Goal: Book appointment/travel/reservation

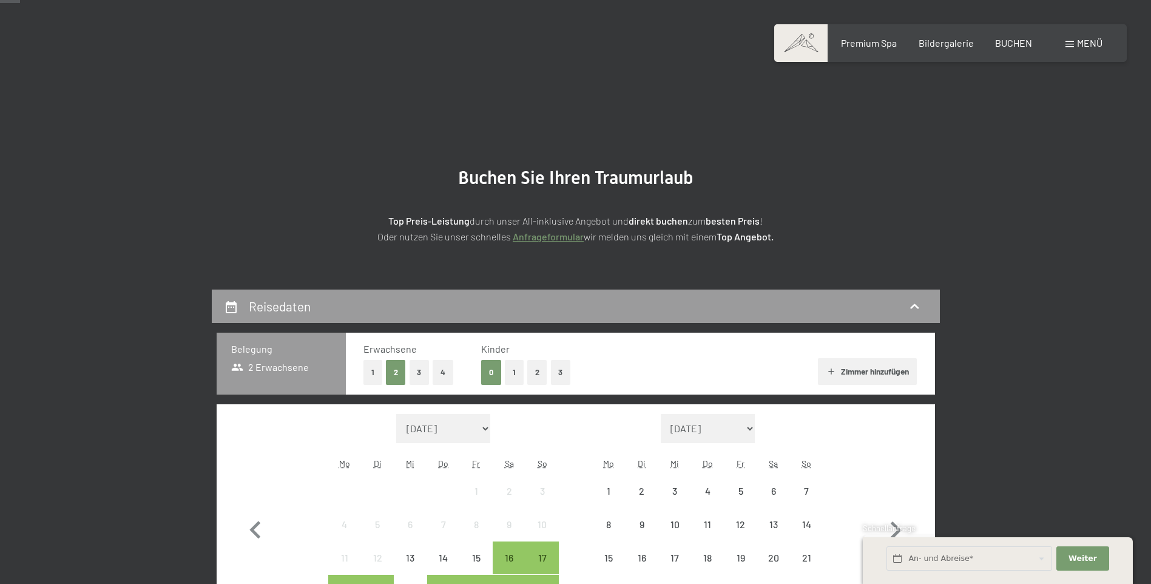
scroll to position [182, 0]
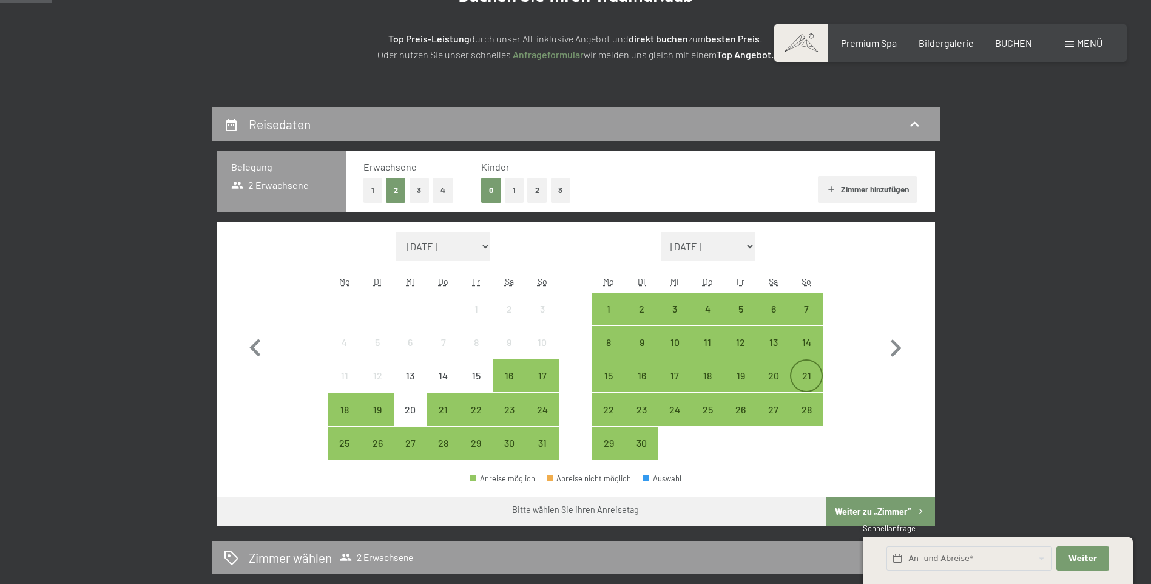
click at [808, 384] on div "21" at bounding box center [806, 386] width 30 height 30
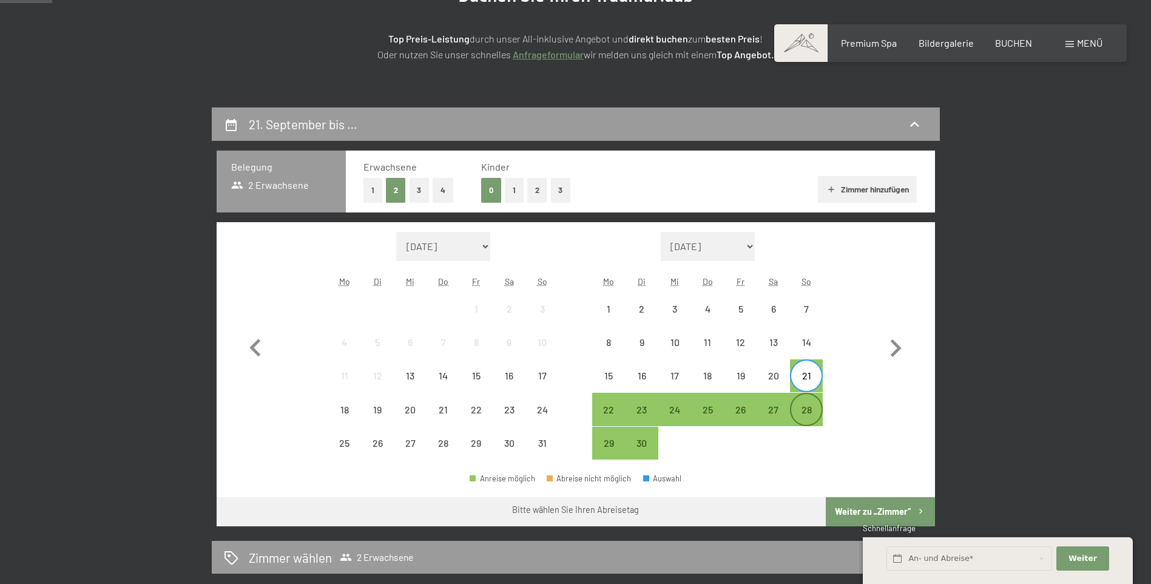
click at [806, 405] on div "28" at bounding box center [806, 420] width 30 height 30
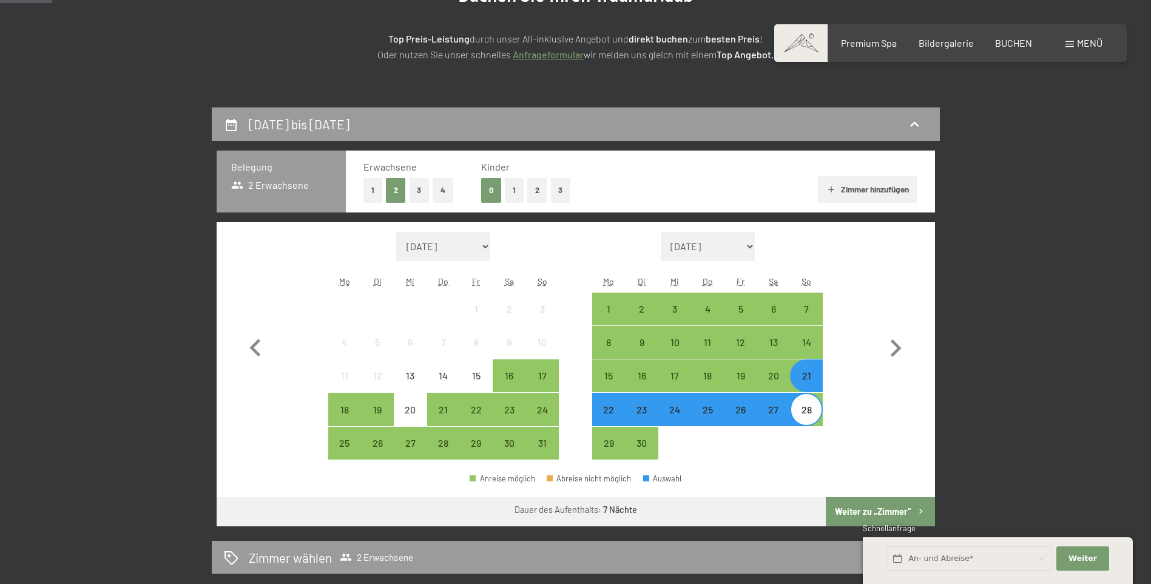
click at [845, 506] on button "Weiter zu „Zimmer“" at bounding box center [880, 511] width 109 height 29
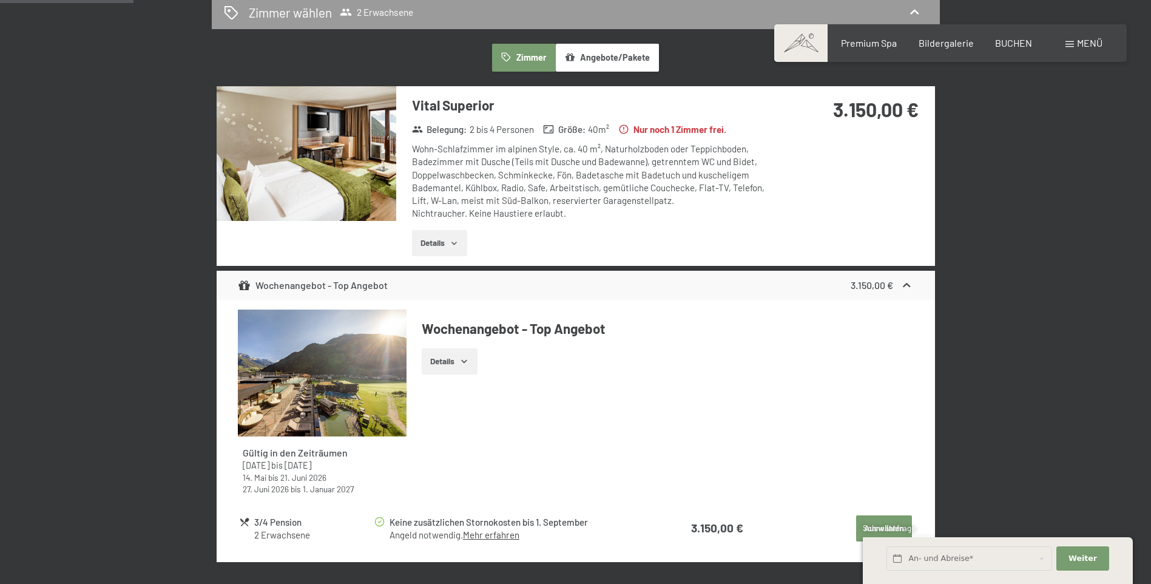
scroll to position [411, 0]
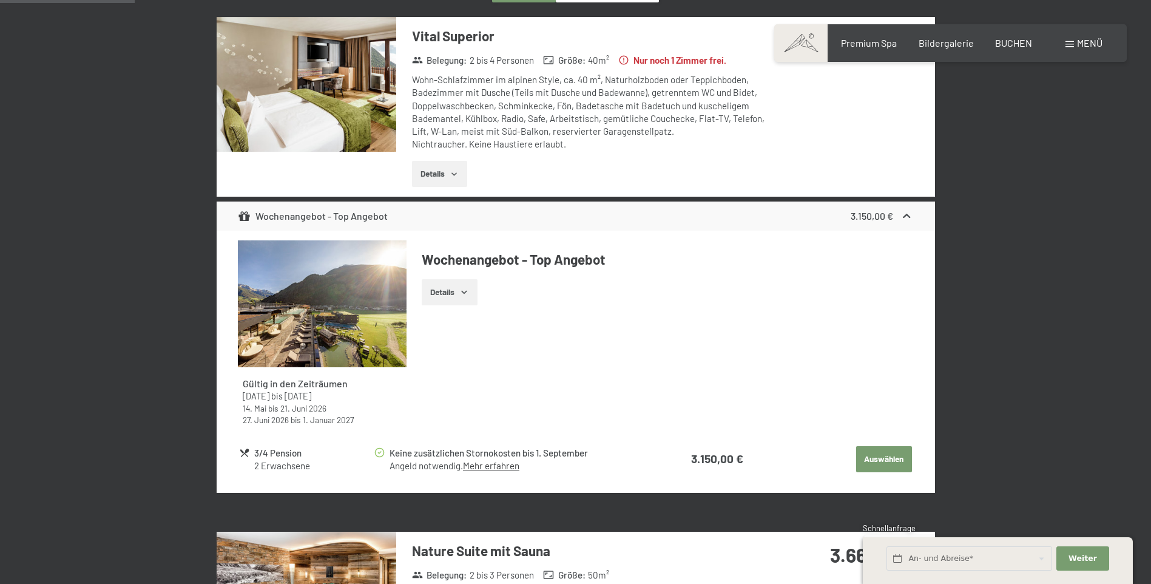
click at [422, 171] on button "Details" at bounding box center [439, 174] width 55 height 27
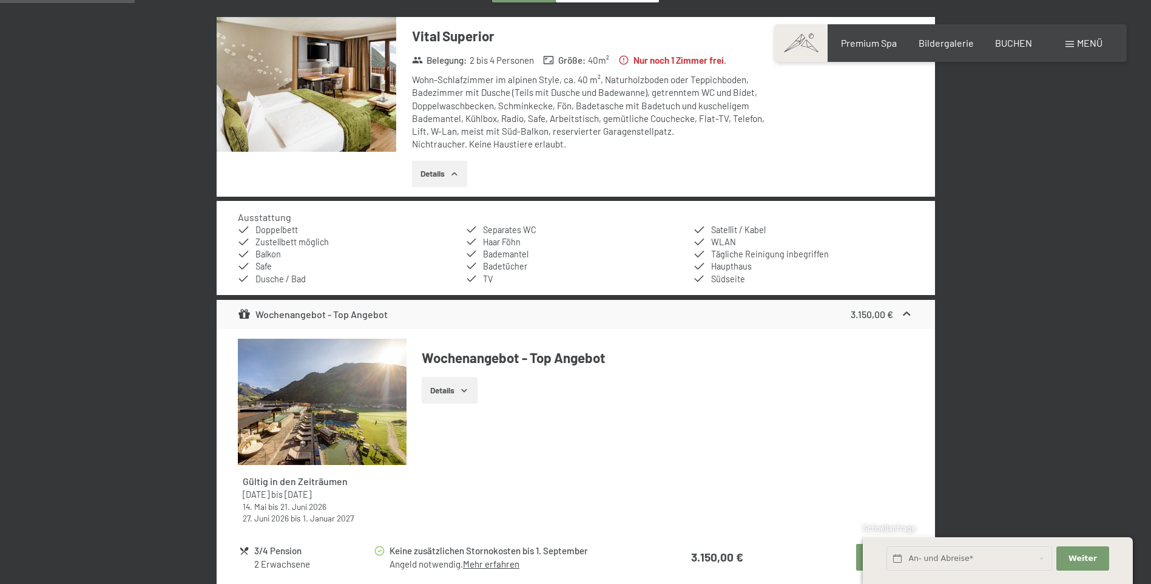
click at [351, 81] on img at bounding box center [307, 84] width 180 height 135
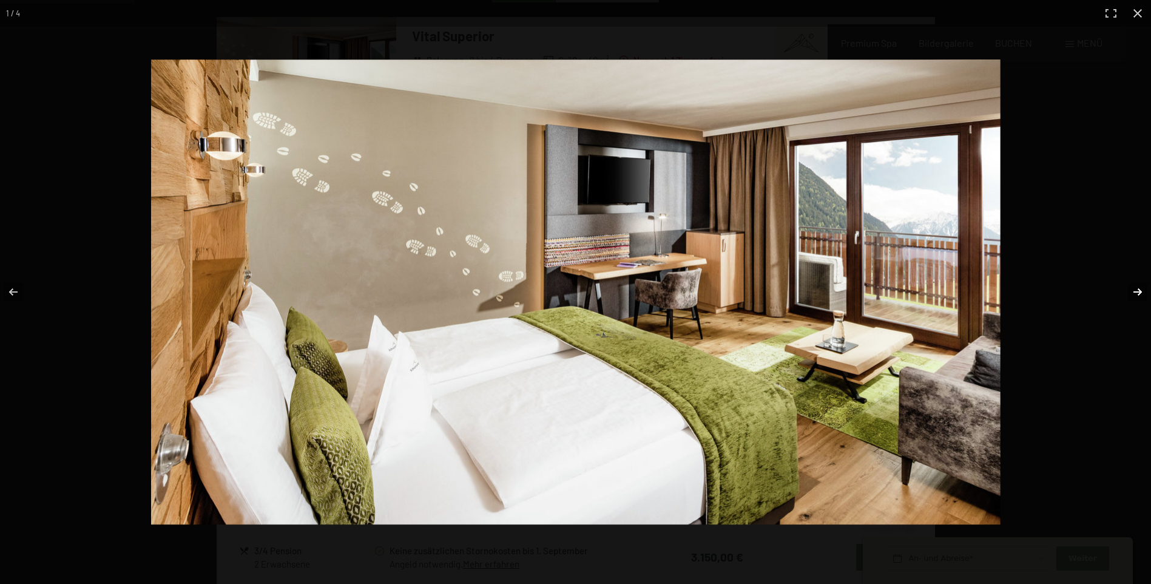
click at [1137, 291] on button "button" at bounding box center [1129, 291] width 42 height 61
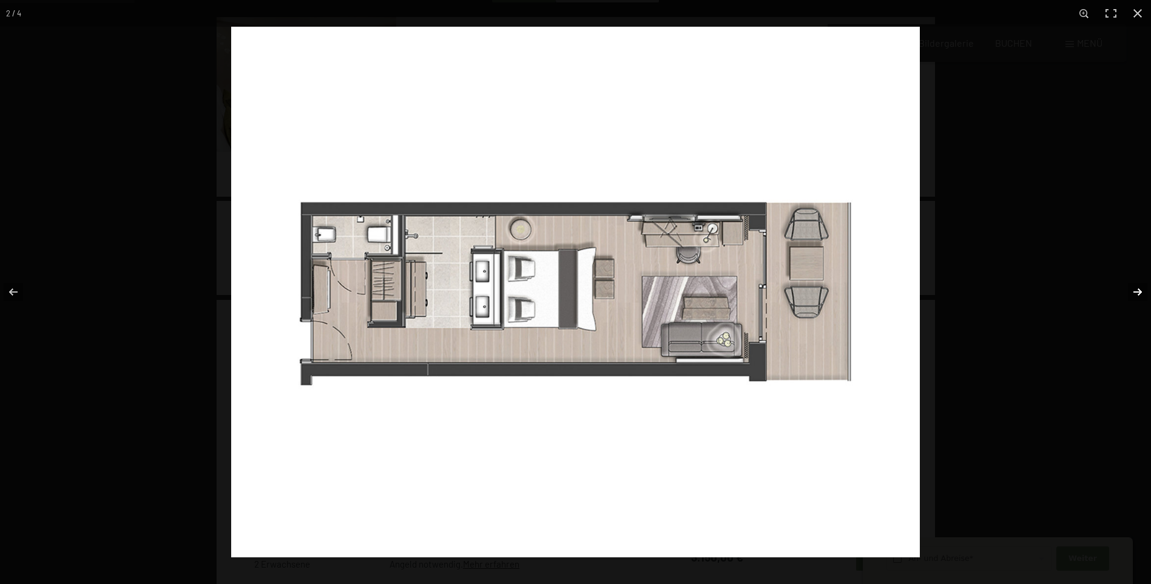
click at [1137, 295] on button "button" at bounding box center [1129, 291] width 42 height 61
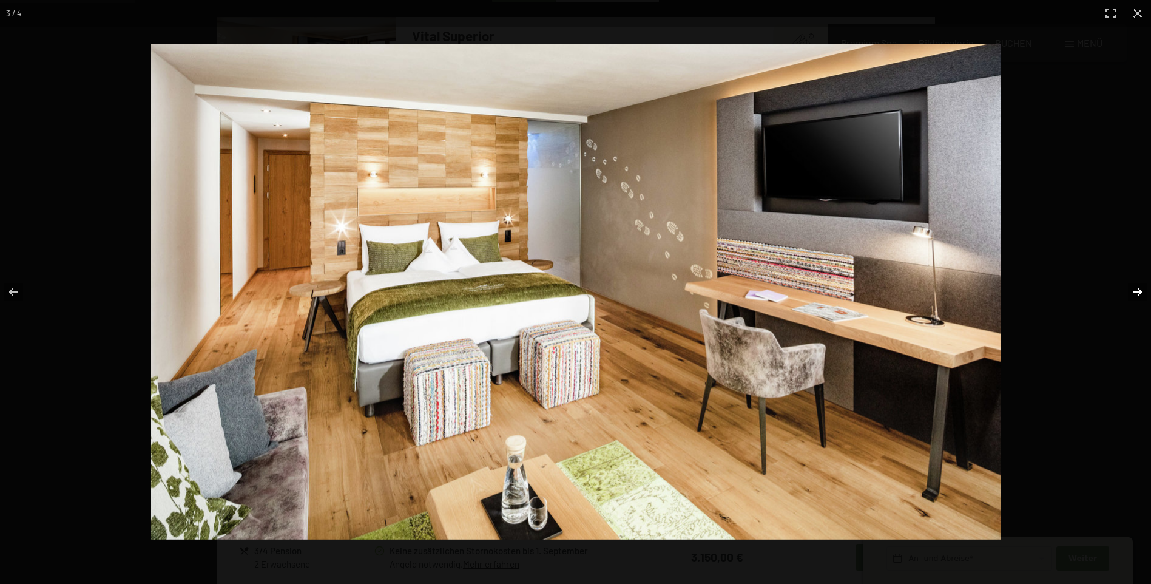
click at [1137, 292] on button "button" at bounding box center [1129, 291] width 42 height 61
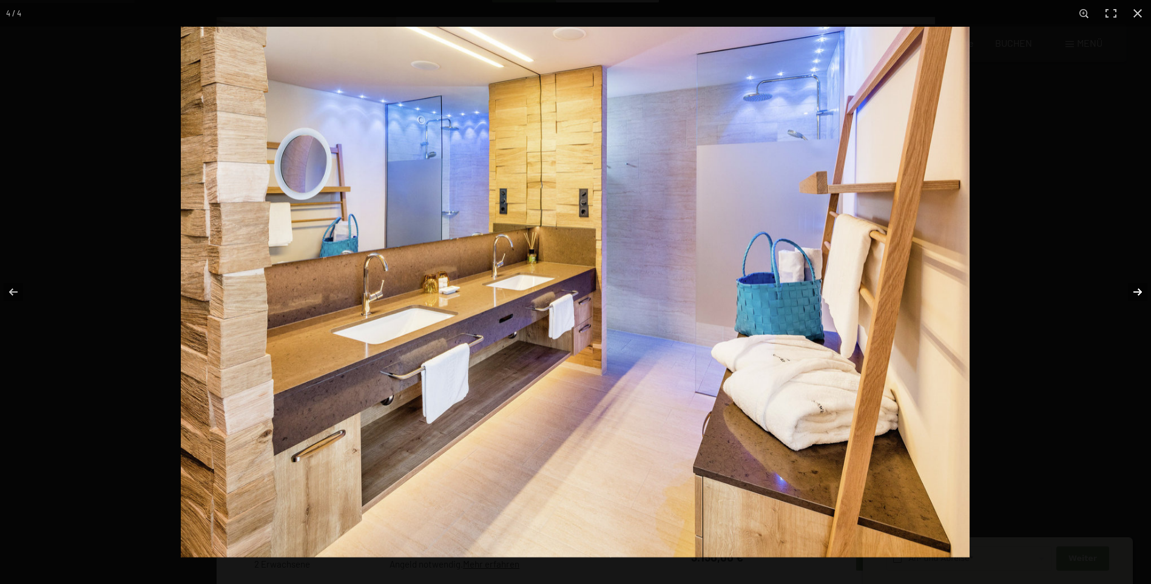
click at [1138, 292] on button "button" at bounding box center [1129, 291] width 42 height 61
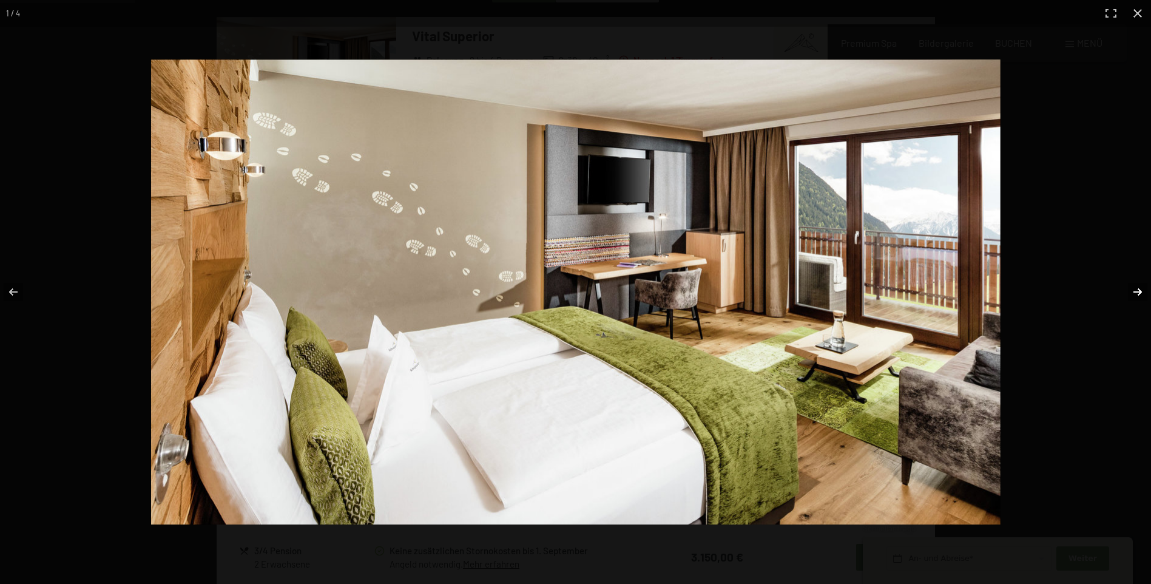
click at [1138, 292] on button "button" at bounding box center [1129, 291] width 42 height 61
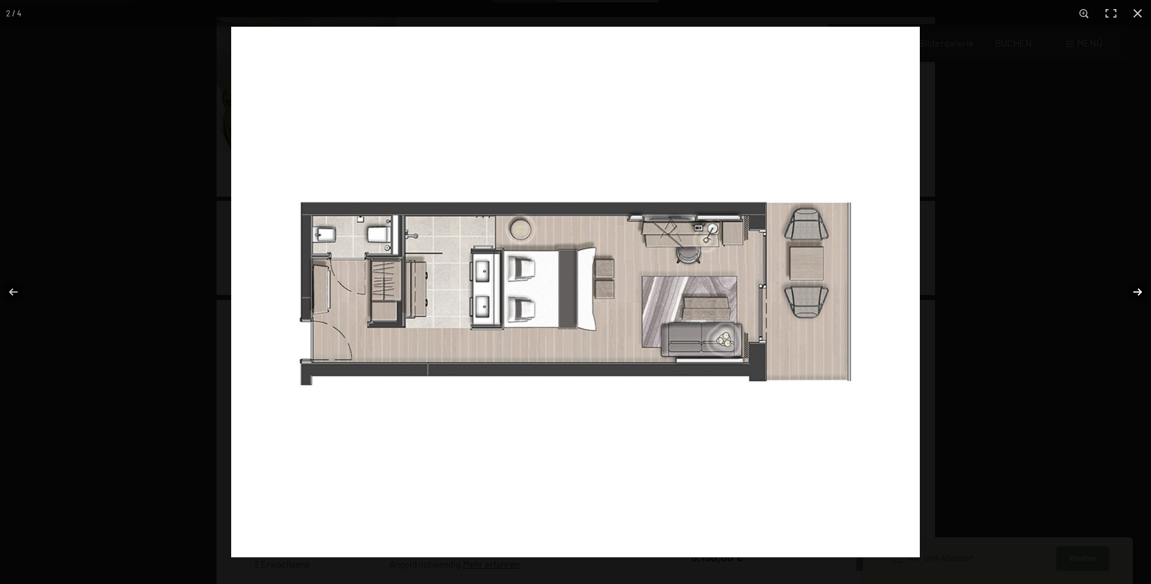
click at [1138, 292] on button "button" at bounding box center [1129, 291] width 42 height 61
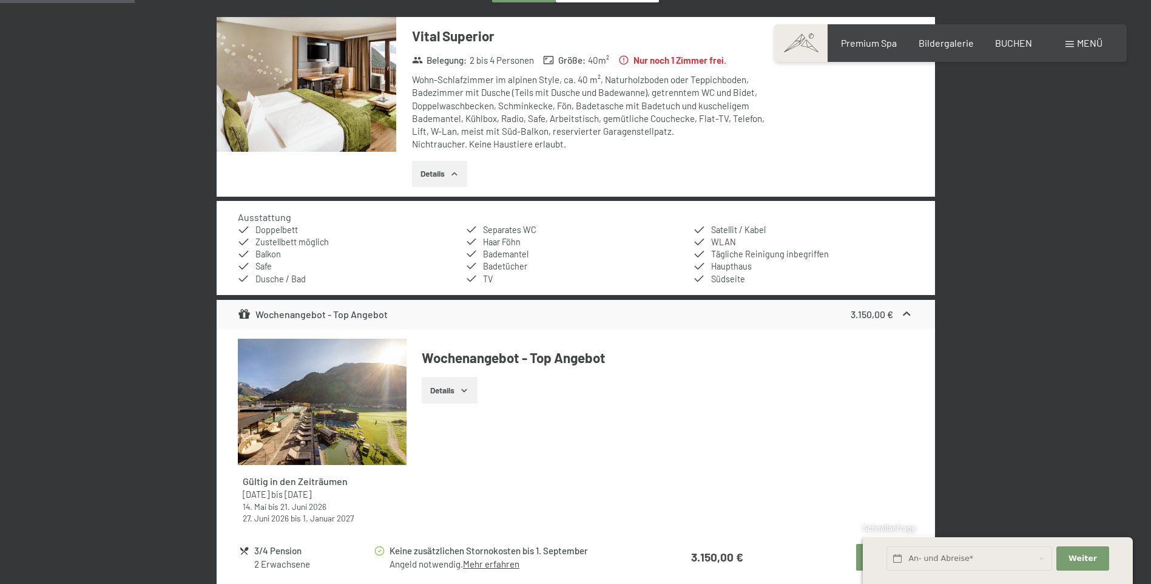
click at [0, 0] on button "button" at bounding box center [0, 0] width 0 height 0
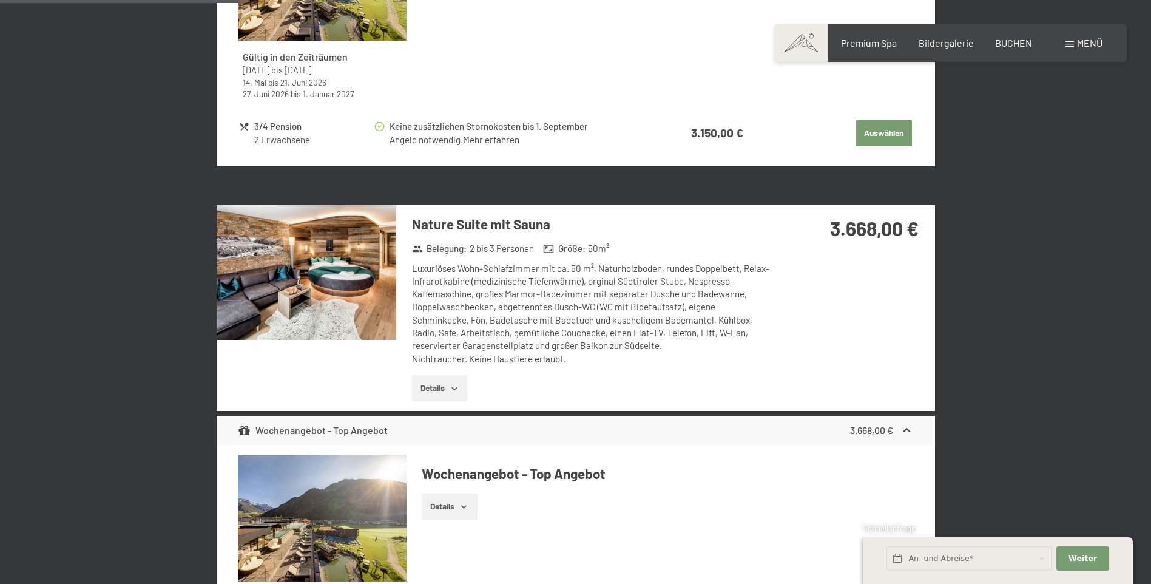
scroll to position [835, 0]
click at [436, 383] on button "Details" at bounding box center [439, 387] width 55 height 27
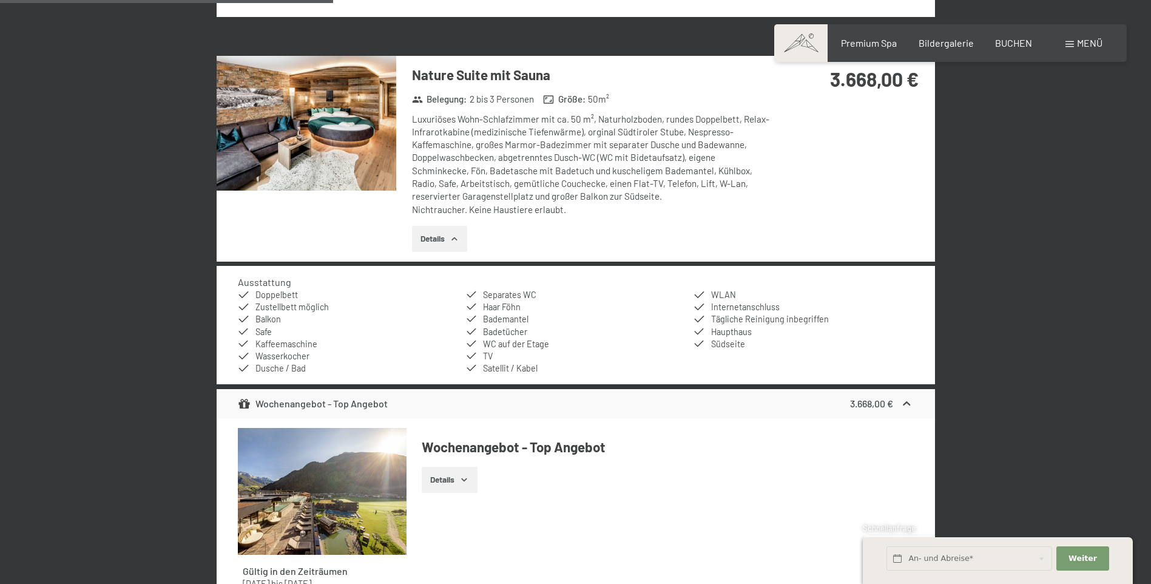
scroll to position [957, 0]
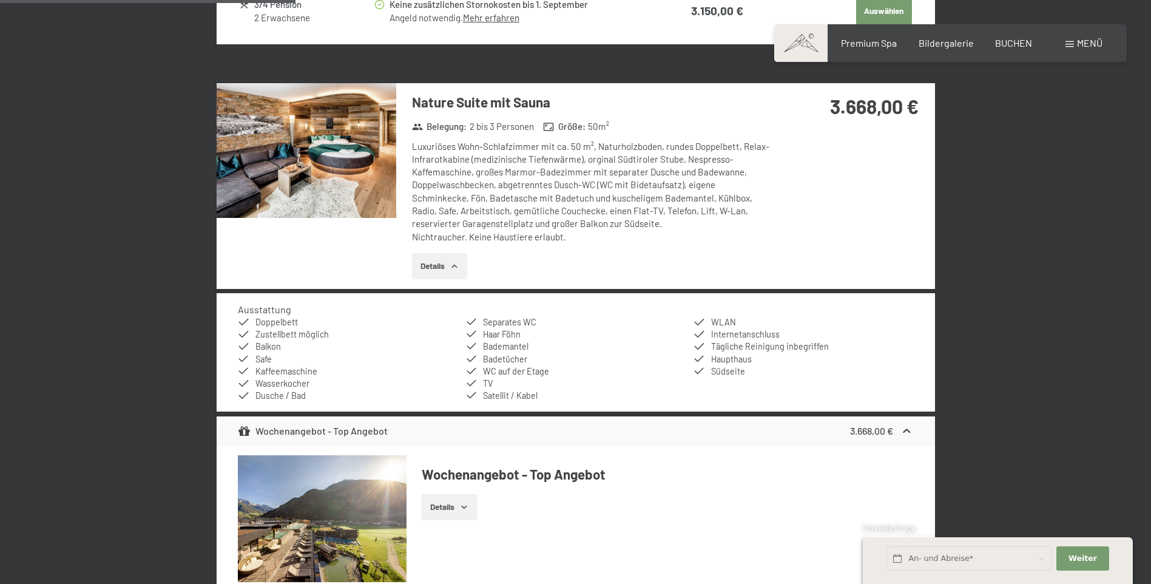
click at [318, 164] on img at bounding box center [307, 150] width 180 height 135
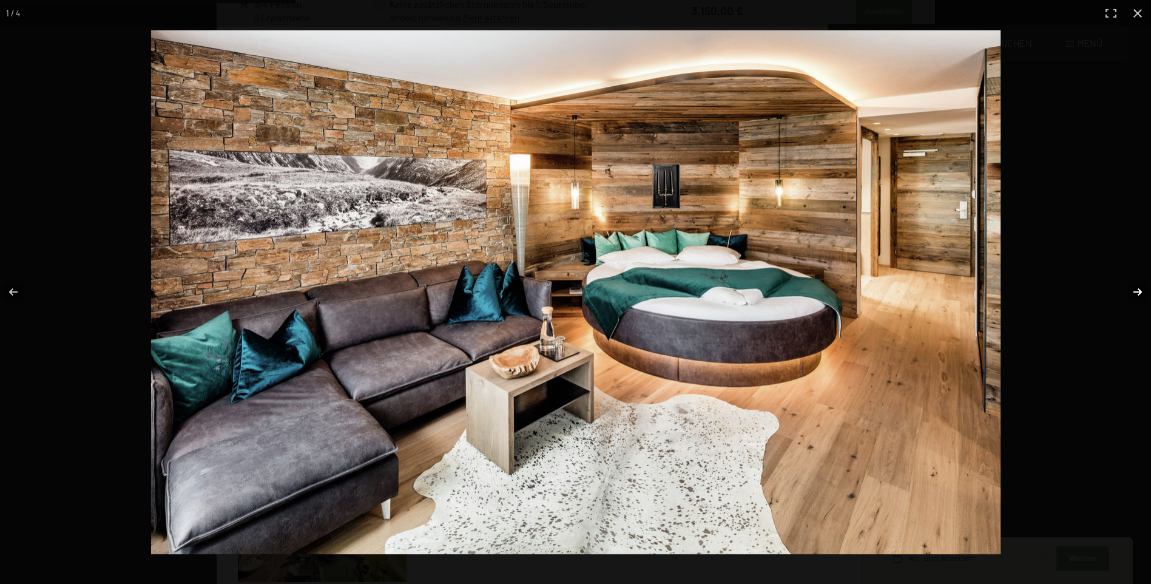
click at [1137, 289] on button "button" at bounding box center [1129, 291] width 42 height 61
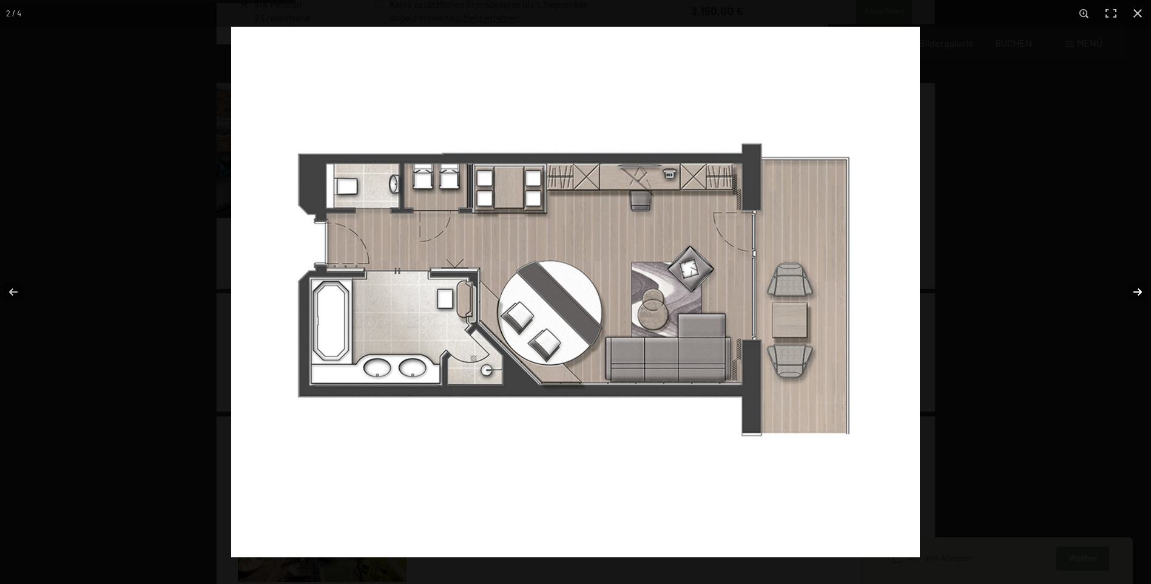
click at [1139, 292] on button "button" at bounding box center [1129, 291] width 42 height 61
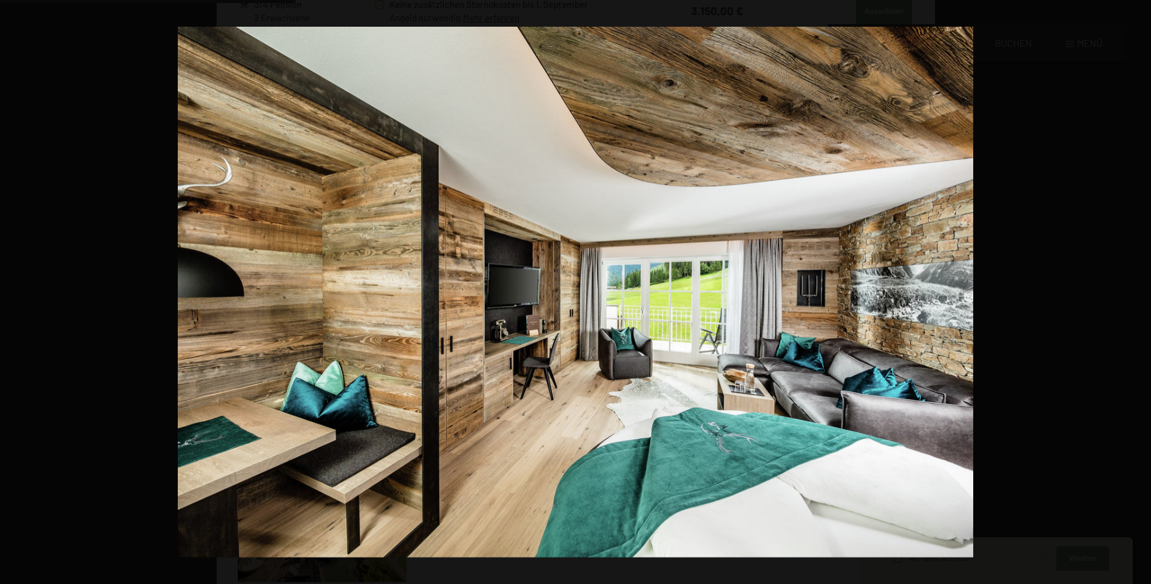
click at [1139, 292] on button "button" at bounding box center [1129, 291] width 42 height 61
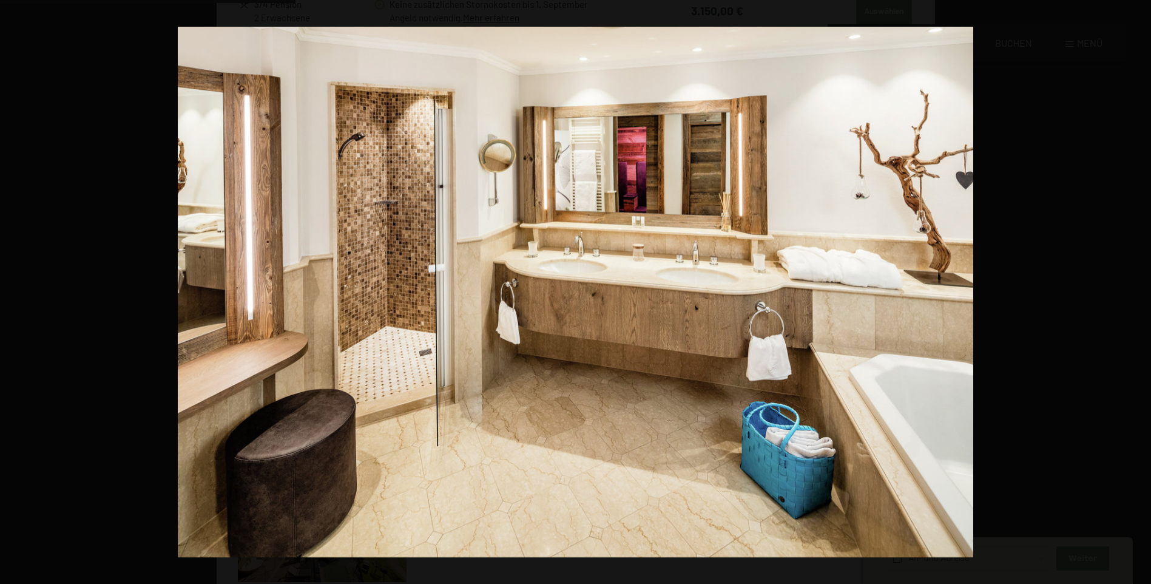
click at [1139, 292] on button "button" at bounding box center [1129, 291] width 42 height 61
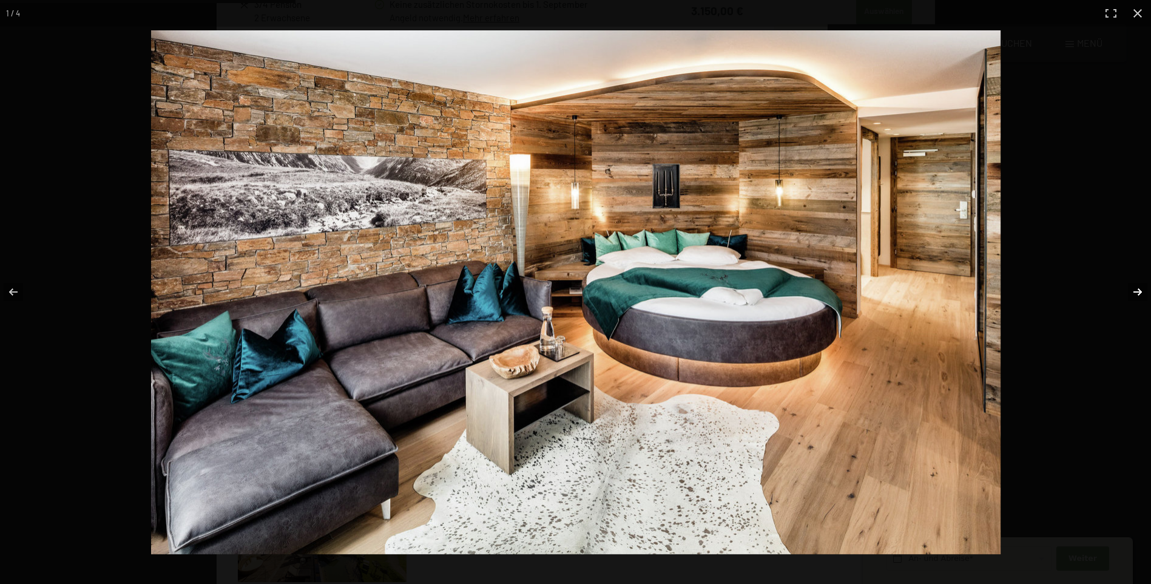
click at [1139, 294] on button "button" at bounding box center [1129, 291] width 42 height 61
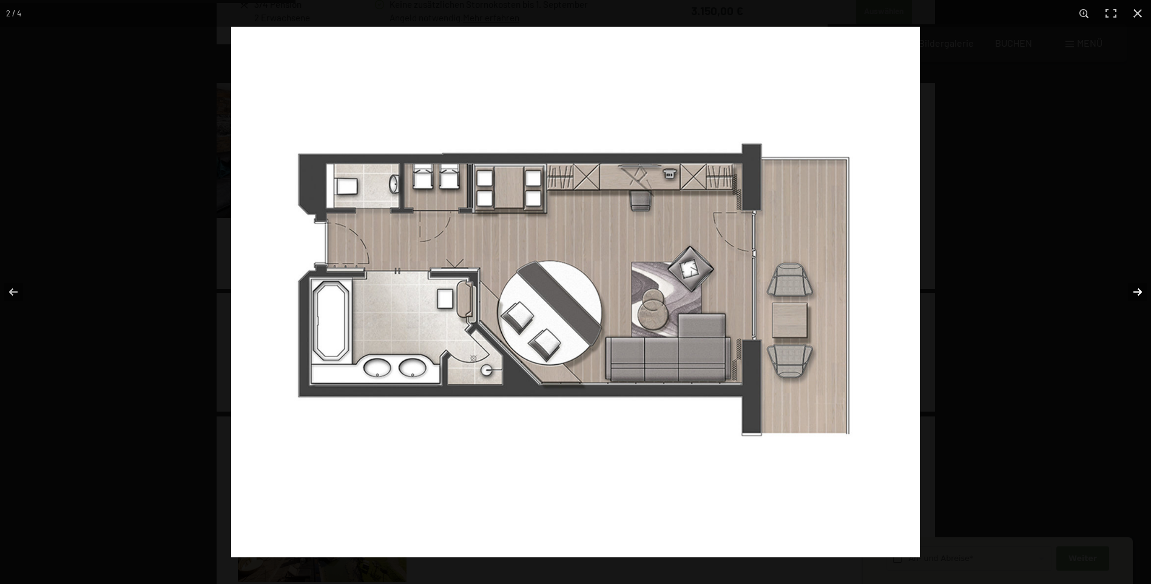
click at [1138, 294] on button "button" at bounding box center [1129, 291] width 42 height 61
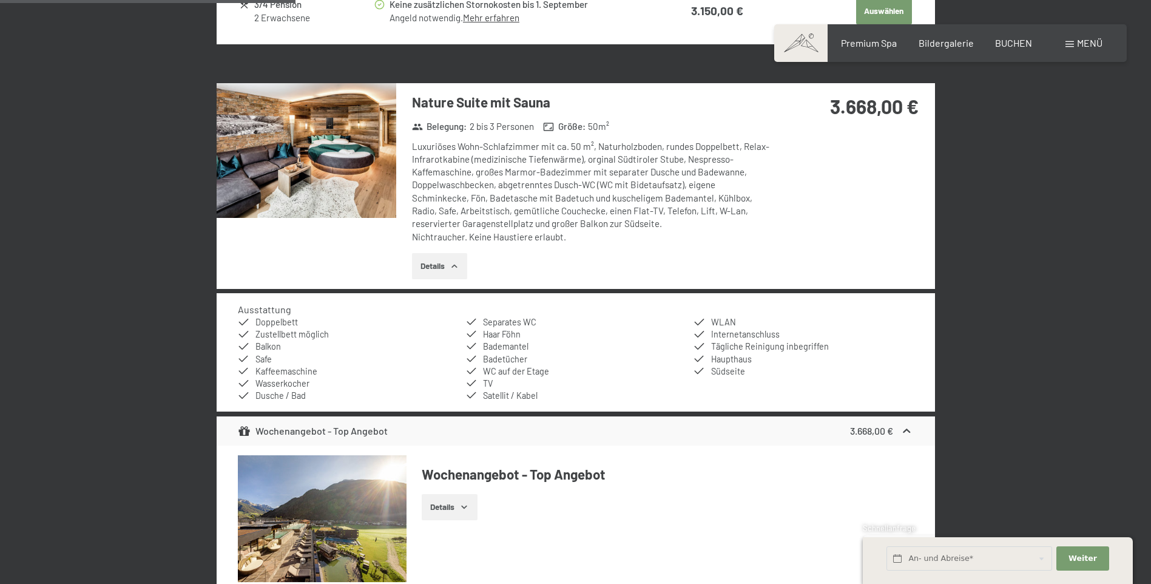
click at [0, 0] on button "button" at bounding box center [0, 0] width 0 height 0
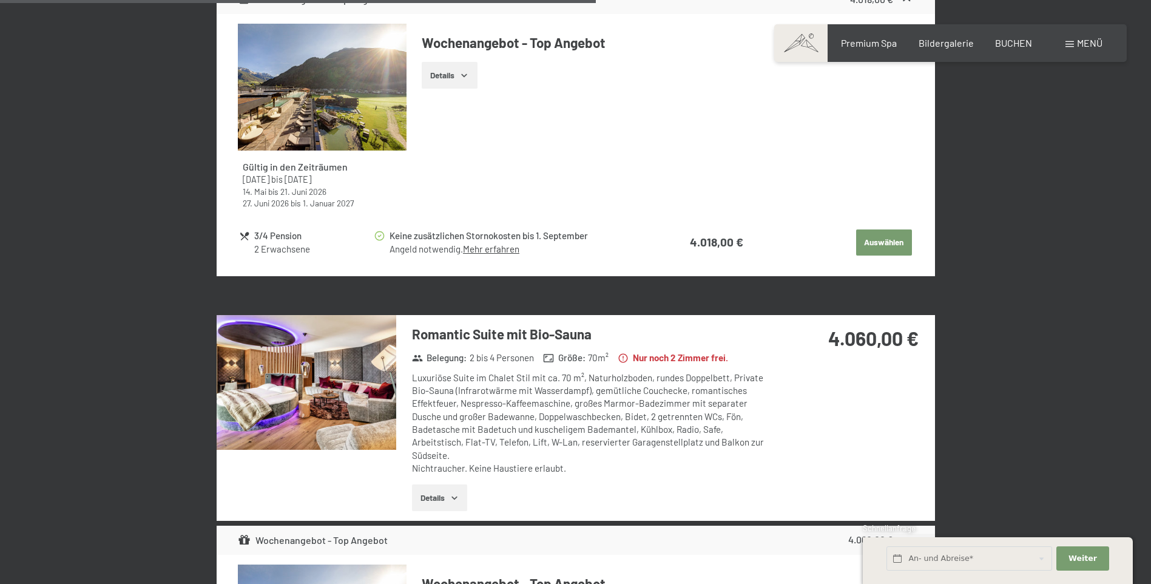
scroll to position [1988, 0]
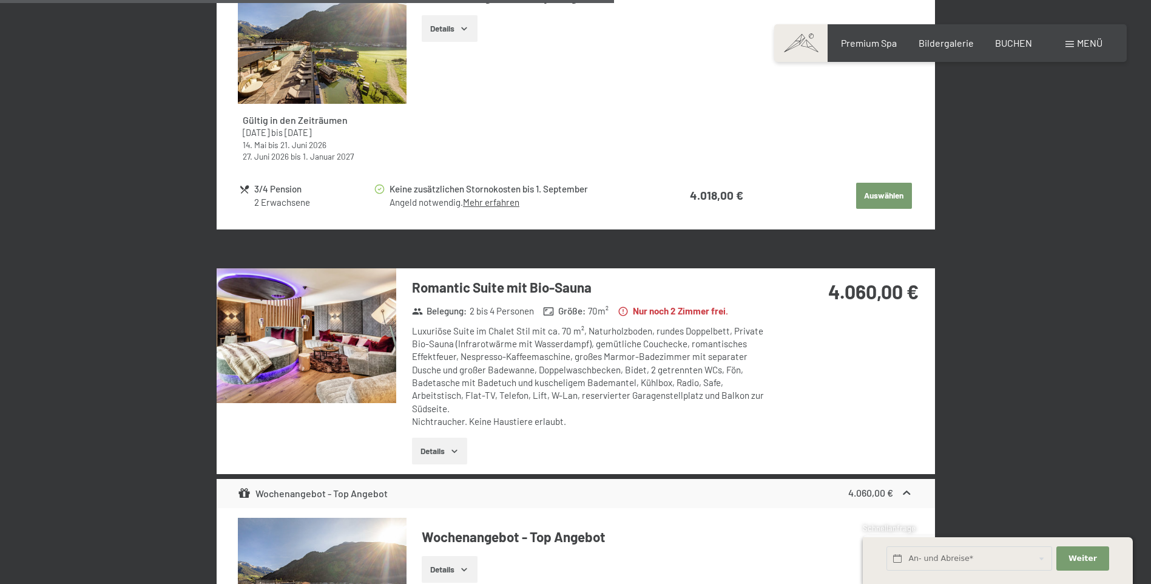
click at [378, 323] on img at bounding box center [307, 335] width 180 height 135
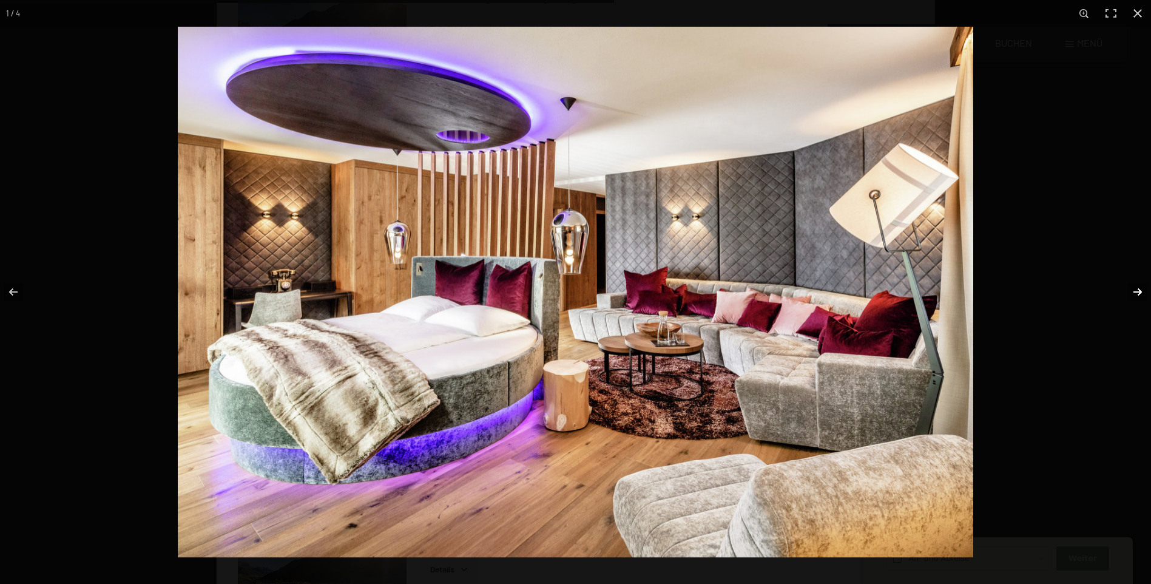
click at [1141, 286] on button "button" at bounding box center [1129, 291] width 42 height 61
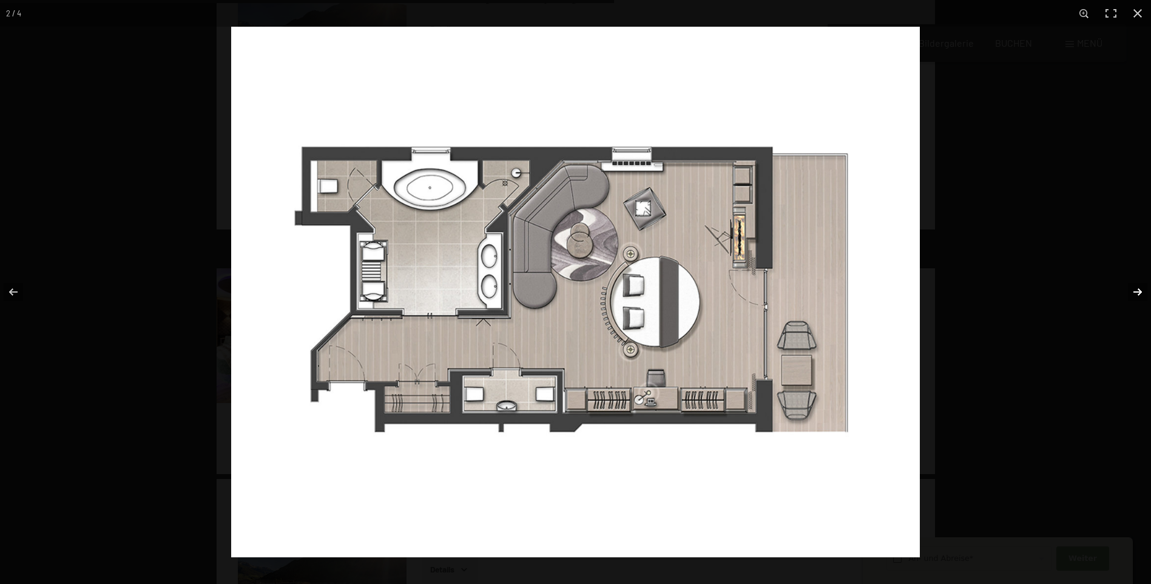
click at [1140, 292] on button "button" at bounding box center [1129, 291] width 42 height 61
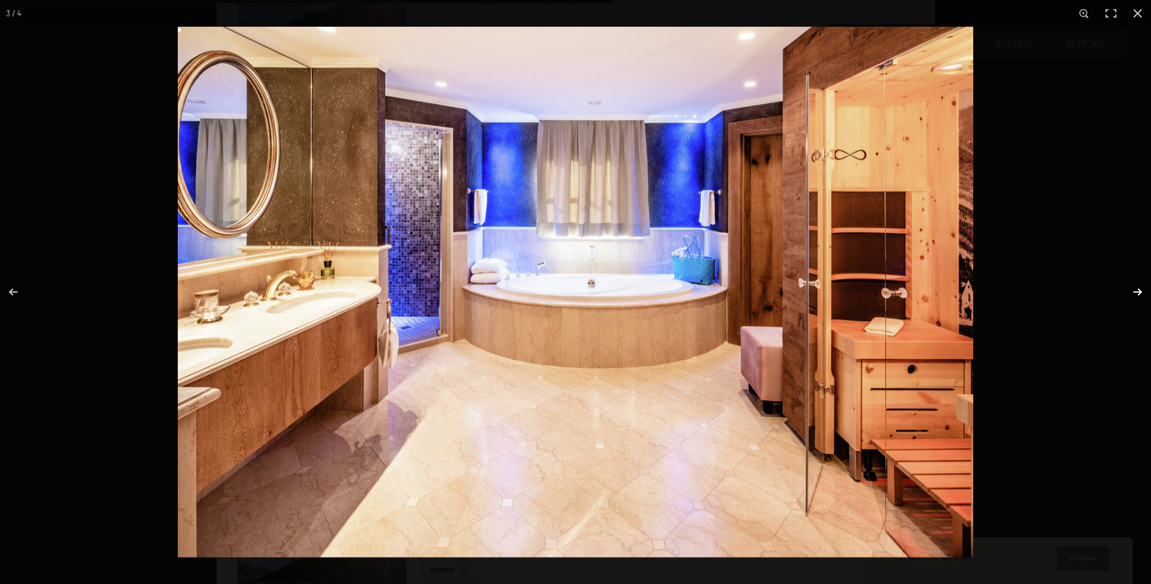
click at [1140, 292] on button "button" at bounding box center [1129, 291] width 42 height 61
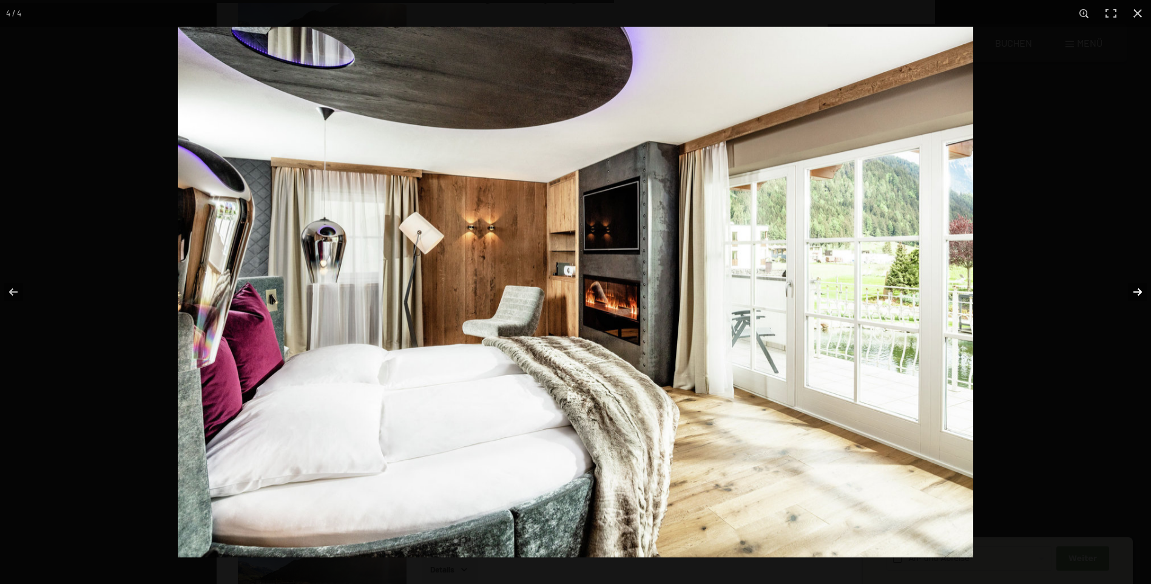
click at [1140, 292] on button "button" at bounding box center [1129, 291] width 42 height 61
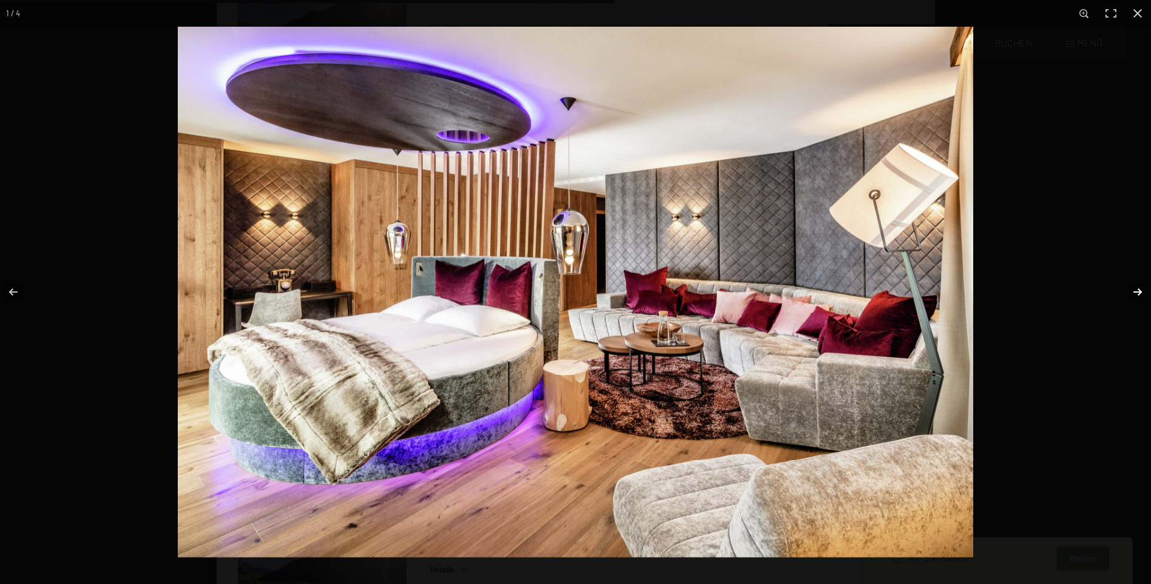
click at [1140, 292] on button "button" at bounding box center [1129, 291] width 42 height 61
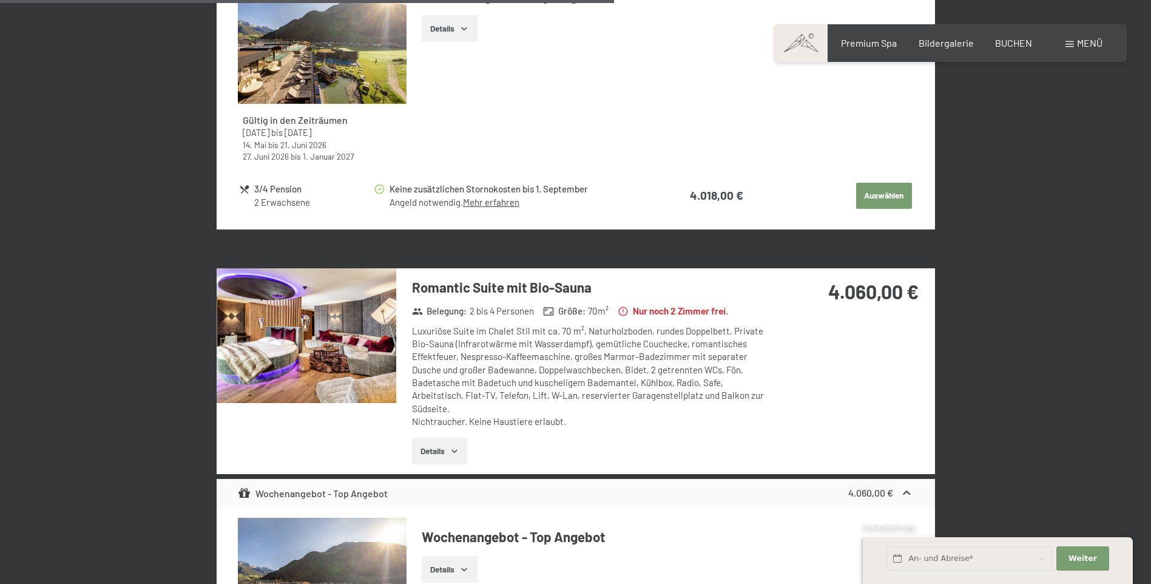
click at [0, 0] on button "button" at bounding box center [0, 0] width 0 height 0
click at [439, 439] on button "Details" at bounding box center [439, 450] width 55 height 27
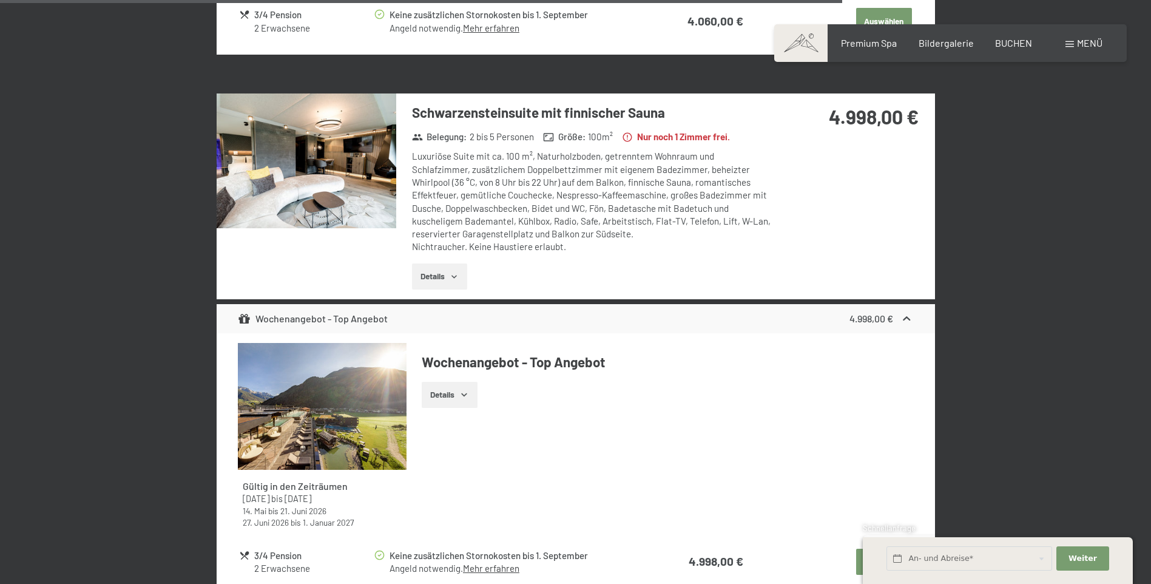
scroll to position [2776, 0]
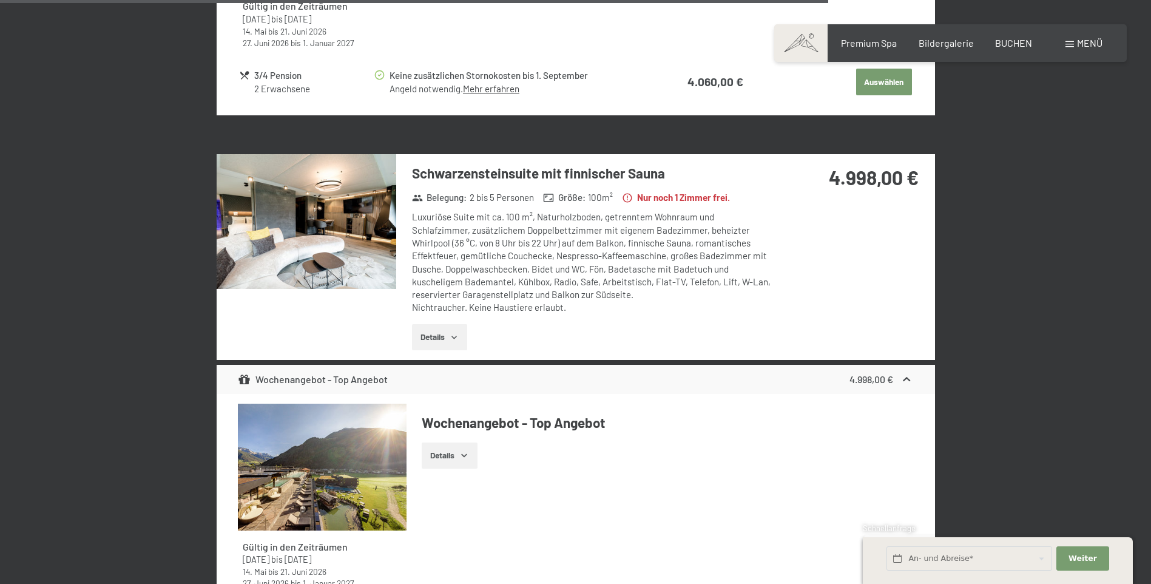
click at [370, 227] on img at bounding box center [307, 221] width 180 height 135
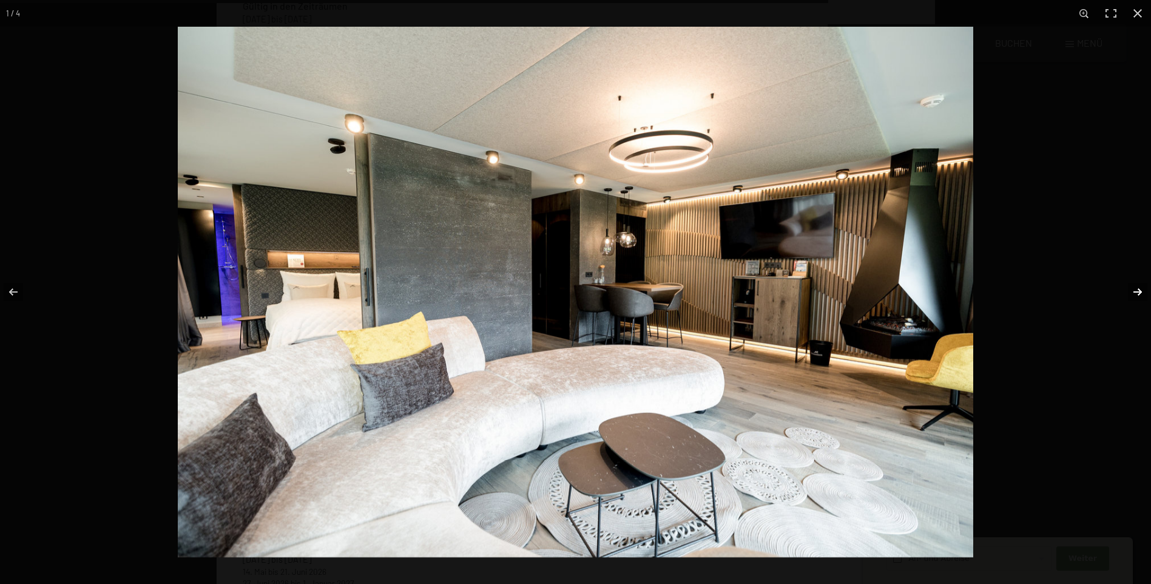
click at [1139, 290] on button "button" at bounding box center [1129, 291] width 42 height 61
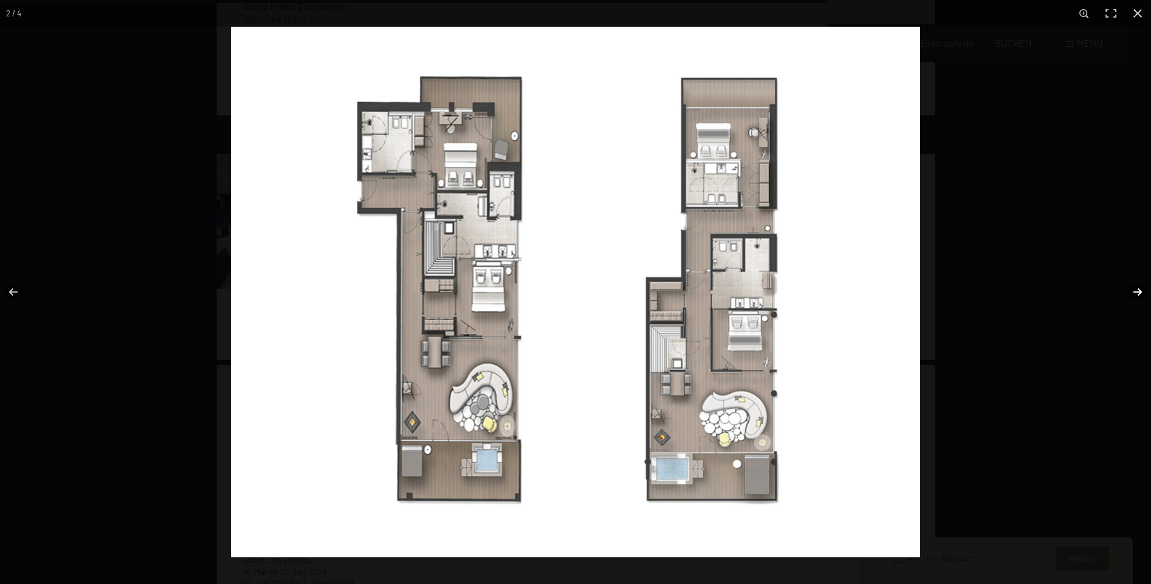
click at [1139, 291] on button "button" at bounding box center [1129, 291] width 42 height 61
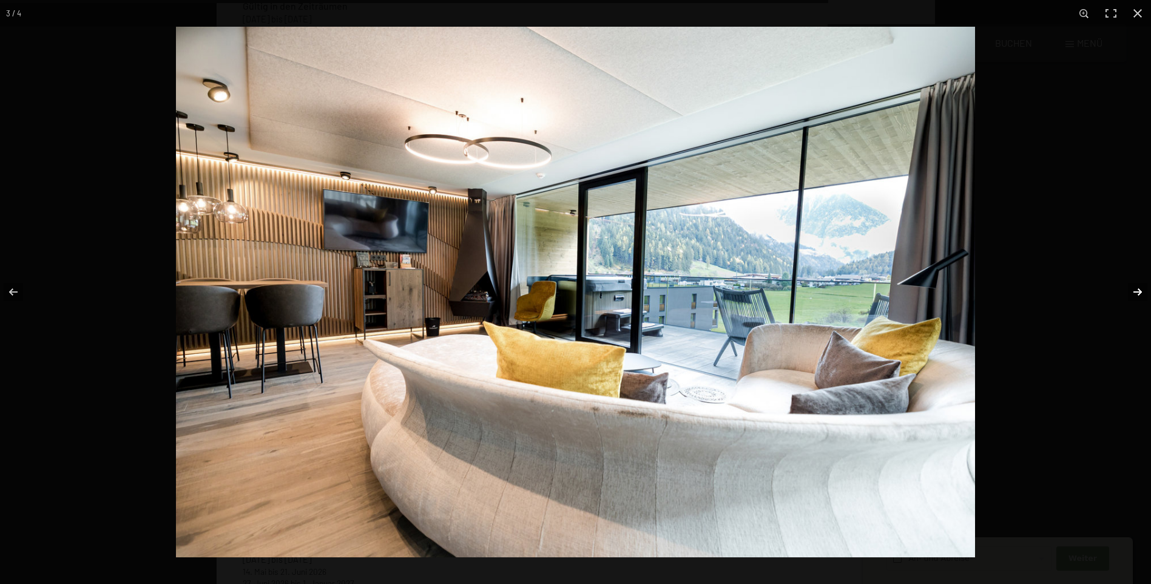
click at [1134, 294] on button "button" at bounding box center [1129, 291] width 42 height 61
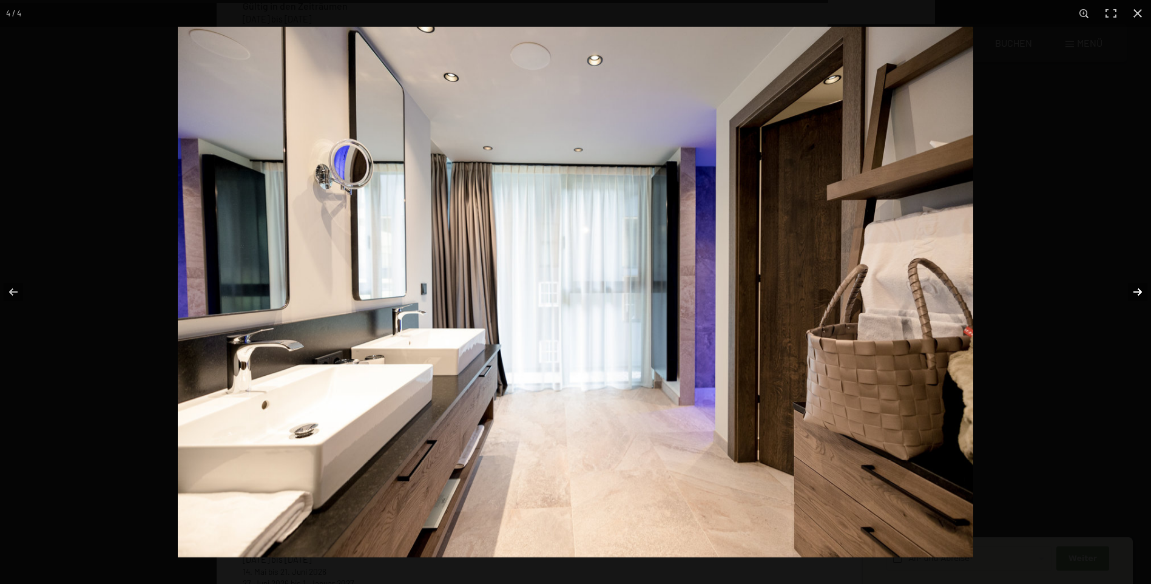
click at [1134, 294] on button "button" at bounding box center [1129, 291] width 42 height 61
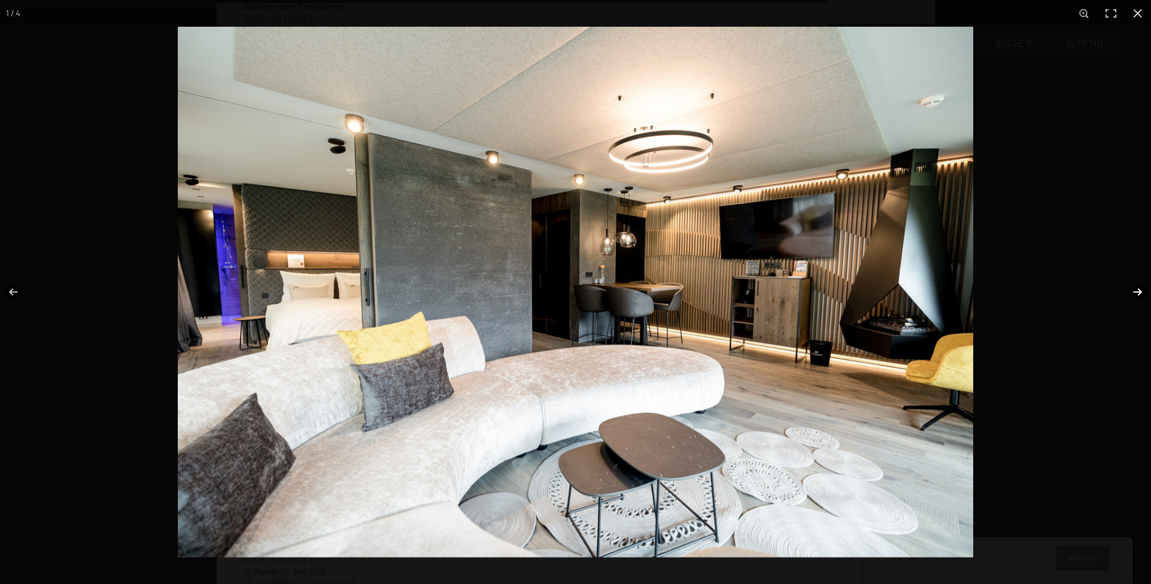
click at [1134, 294] on button "button" at bounding box center [1129, 291] width 42 height 61
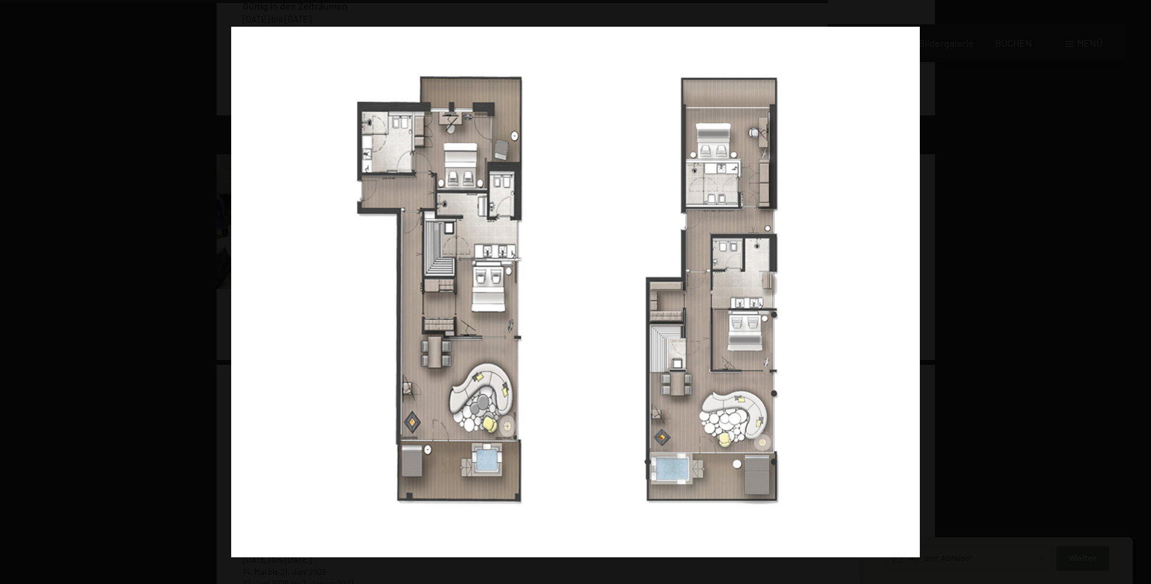
click at [1134, 294] on button "button" at bounding box center [1129, 291] width 42 height 61
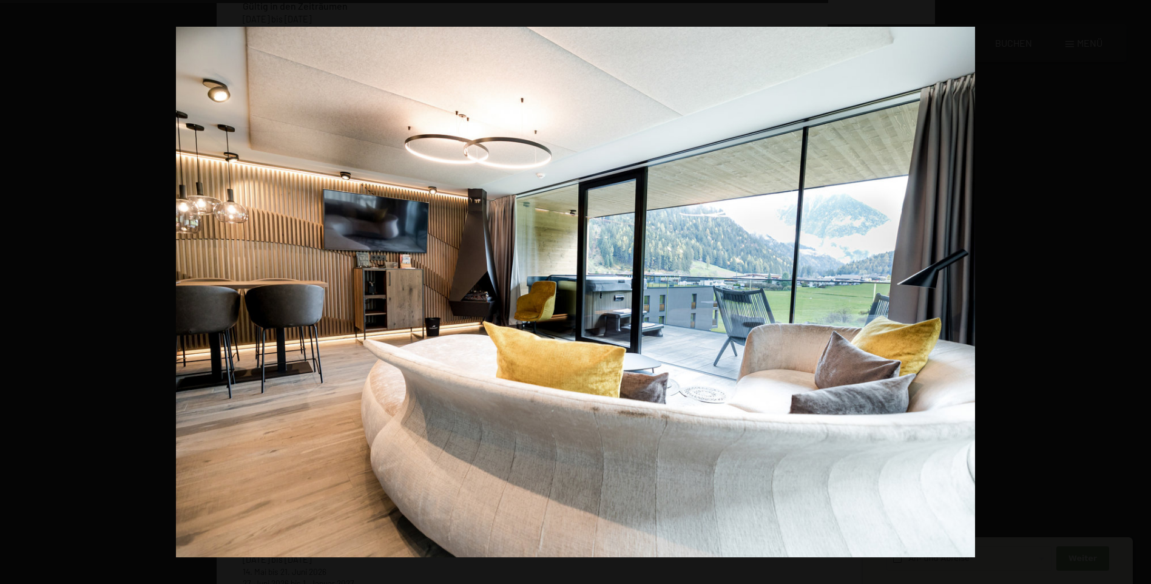
click at [1134, 294] on button "button" at bounding box center [1129, 291] width 42 height 61
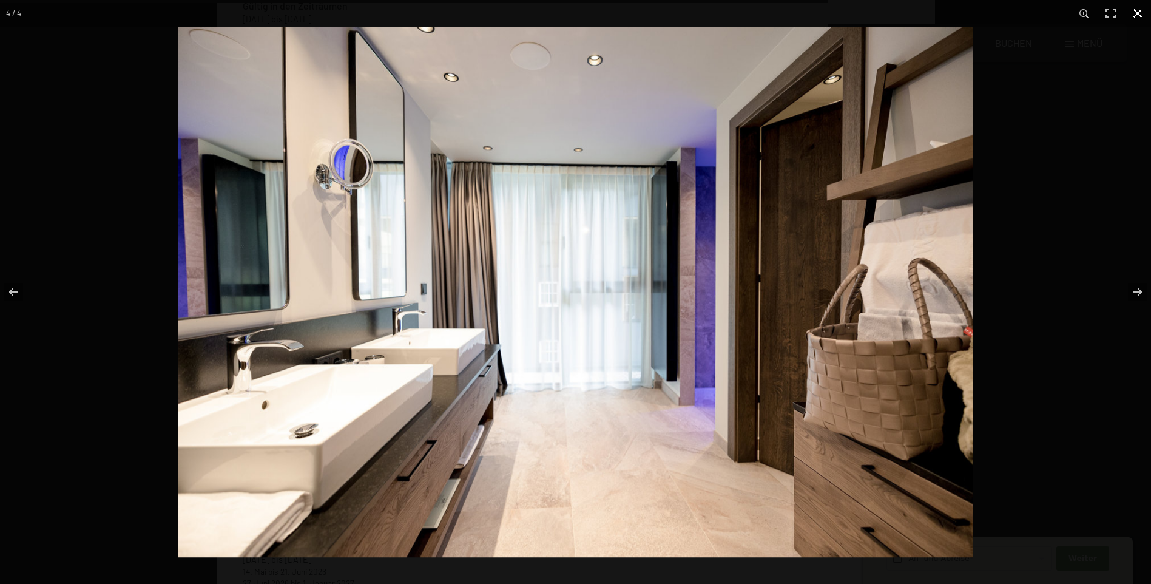
click at [1135, 10] on button "button" at bounding box center [1137, 13] width 27 height 27
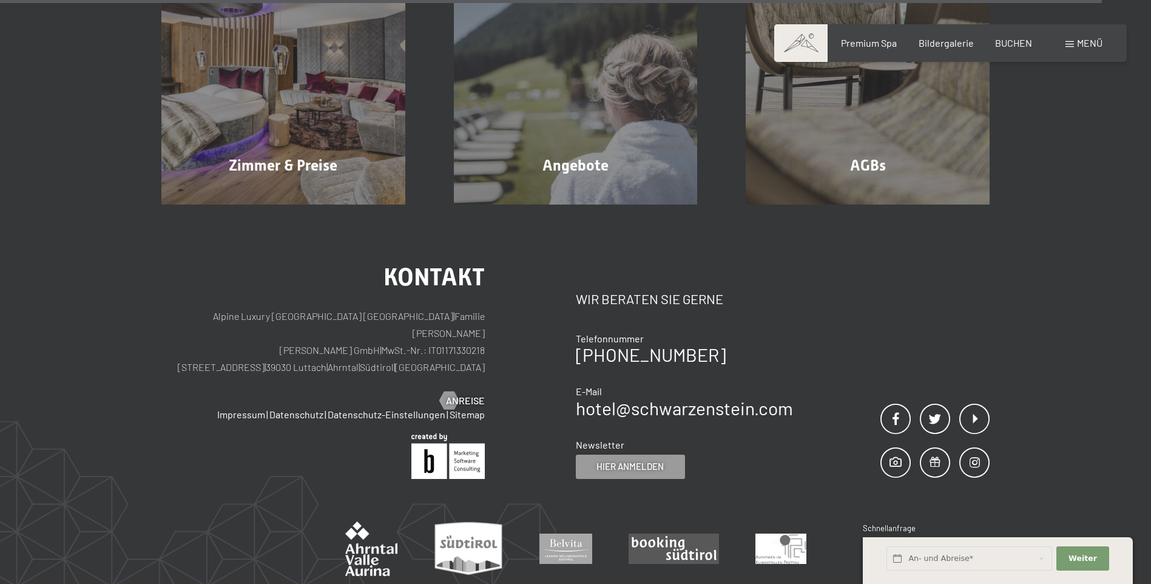
scroll to position [3747, 0]
